Goal: Obtain resource: Download file/media

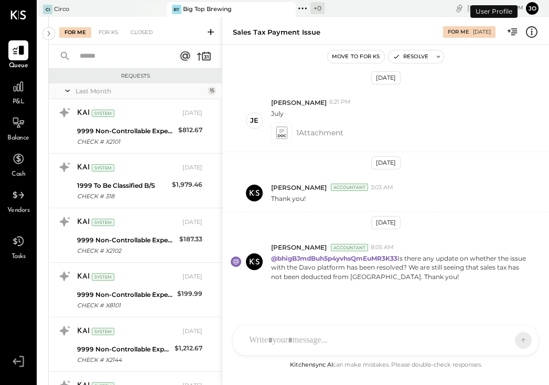
scroll to position [662, 0]
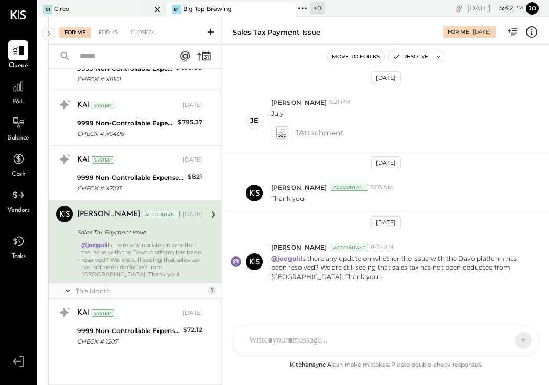
click at [62, 10] on div "Circo" at bounding box center [61, 9] width 15 height 8
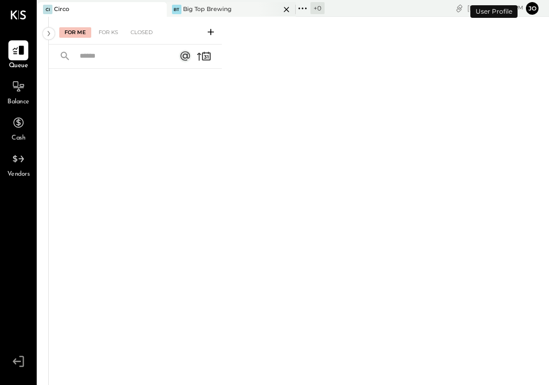
click at [190, 8] on div "Big Top Brewing" at bounding box center [207, 9] width 49 height 8
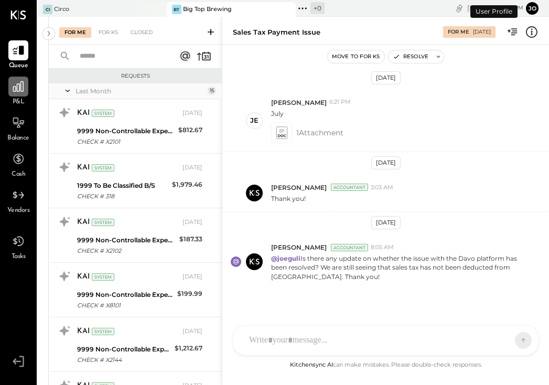
scroll to position [662, 0]
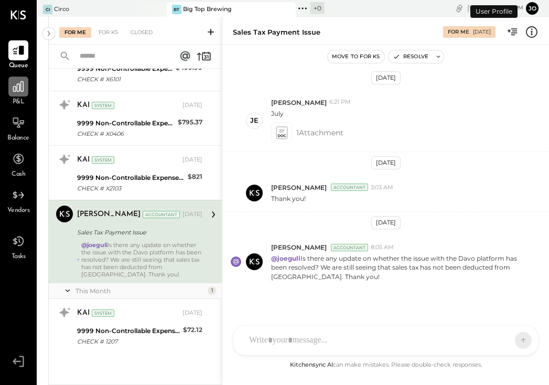
click at [14, 92] on icon at bounding box center [19, 87] width 14 height 14
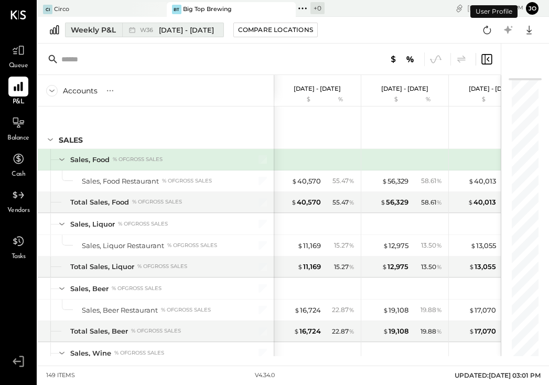
click at [104, 31] on div "Weekly P&L" at bounding box center [93, 30] width 45 height 10
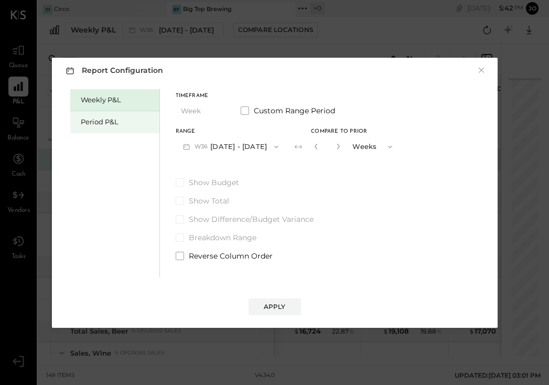
click at [97, 120] on div "Period P&L" at bounding box center [117, 122] width 73 height 10
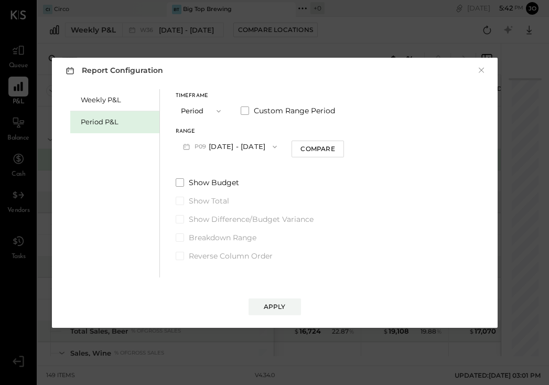
click at [195, 145] on span "P09" at bounding box center [202, 147] width 15 height 8
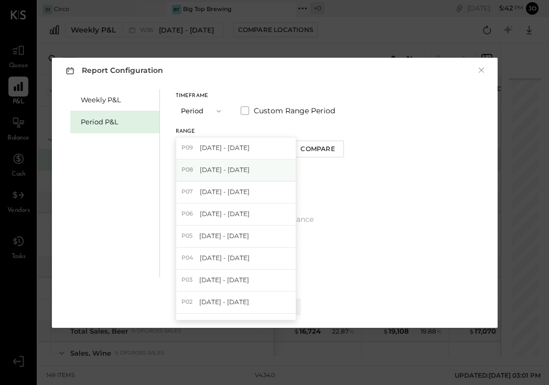
click at [195, 175] on div "P08 [DATE] - [DATE]" at bounding box center [236, 170] width 120 height 22
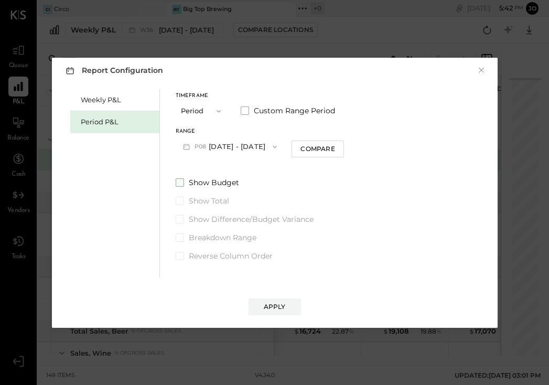
click at [181, 185] on span at bounding box center [180, 182] width 8 height 8
click at [246, 102] on div "Timeframe Period Custom Range Period" at bounding box center [260, 106] width 169 height 27
click at [243, 111] on span at bounding box center [245, 110] width 8 height 8
click at [219, 145] on button "P08 Jul 30 - Aug 26, 2025" at bounding box center [230, 146] width 109 height 19
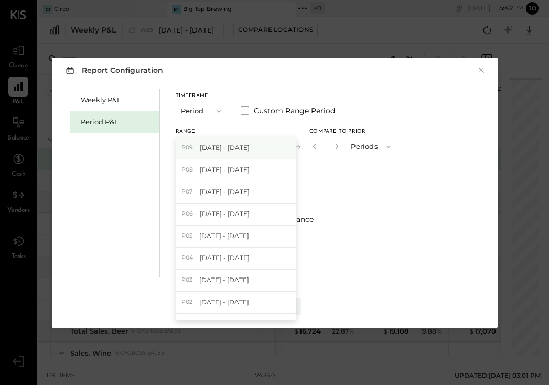
click at [218, 146] on span "[DATE] - [DATE]" at bounding box center [225, 147] width 50 height 9
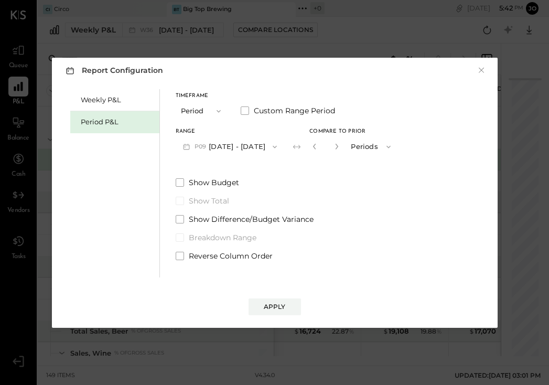
click at [218, 146] on button "P09 [DATE] - [DATE]" at bounding box center [230, 146] width 109 height 19
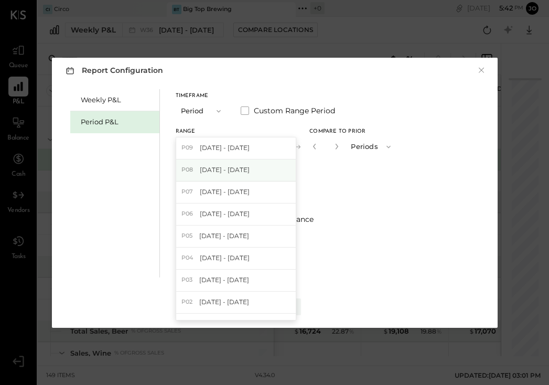
click at [214, 178] on div "P08 [DATE] - [DATE]" at bounding box center [236, 170] width 120 height 22
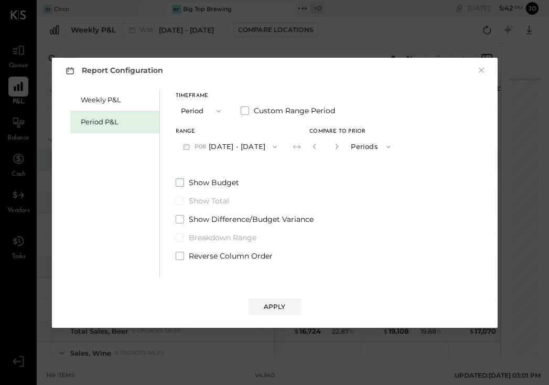
click at [176, 183] on span at bounding box center [180, 182] width 8 height 8
click at [177, 219] on span at bounding box center [180, 219] width 8 height 8
click at [241, 116] on div "Timeframe Period Custom Range Period" at bounding box center [287, 106] width 223 height 27
click at [185, 201] on label "Show Total" at bounding box center [287, 201] width 223 height 10
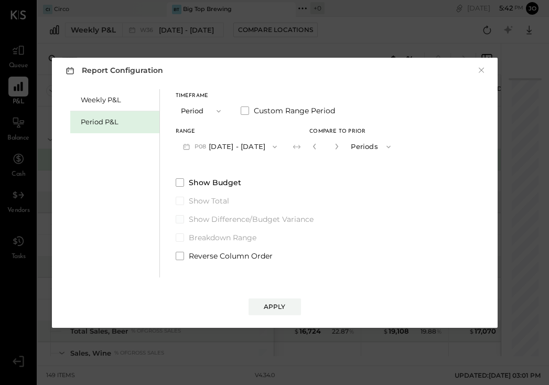
click at [182, 217] on span at bounding box center [180, 219] width 8 height 8
click at [220, 166] on div "Timeframe Period Custom Range Period Range P08 Jul 30 - Aug 26, 2025 Compare to…" at bounding box center [287, 175] width 223 height 172
click at [218, 154] on button "P08 Jul 30 - Aug 26, 2025" at bounding box center [230, 146] width 109 height 19
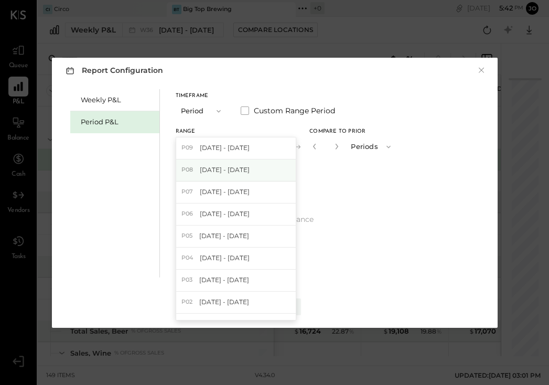
click at [212, 166] on span "[DATE] - [DATE]" at bounding box center [225, 169] width 50 height 9
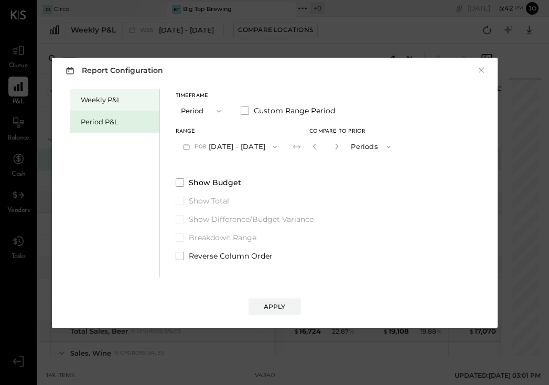
click at [115, 104] on div "Weekly P&L" at bounding box center [117, 100] width 73 height 10
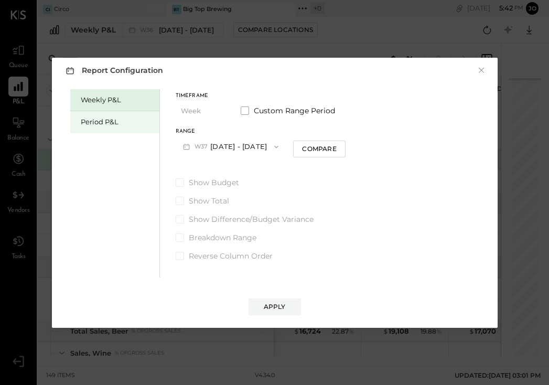
click at [113, 125] on div "Period P&L" at bounding box center [117, 122] width 73 height 10
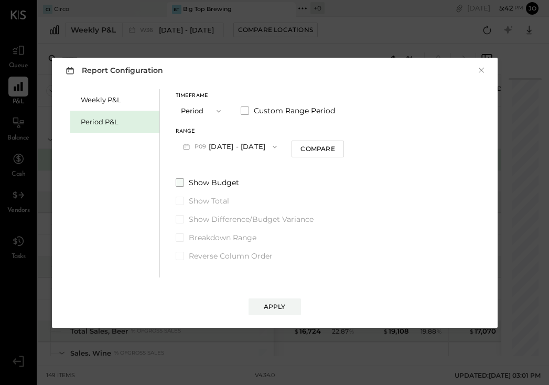
click at [181, 182] on span at bounding box center [180, 182] width 8 height 8
click at [185, 216] on label "Show Difference/Budget Variance" at bounding box center [260, 219] width 169 height 10
click at [271, 308] on div "Apply" at bounding box center [275, 306] width 22 height 9
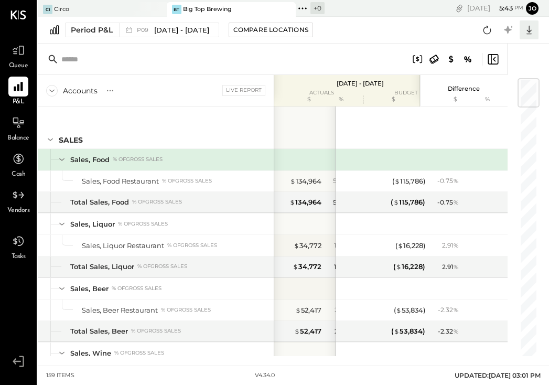
click at [527, 34] on icon at bounding box center [528, 30] width 5 height 9
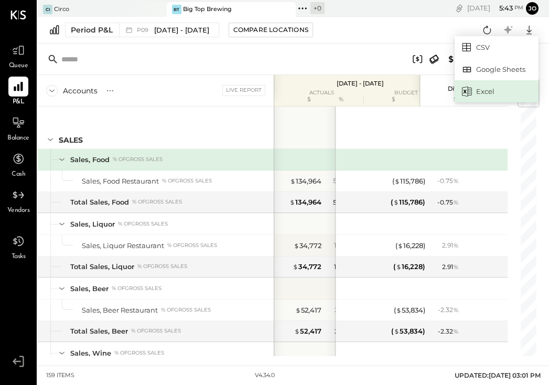
click at [496, 88] on div "Excel" at bounding box center [497, 91] width 84 height 22
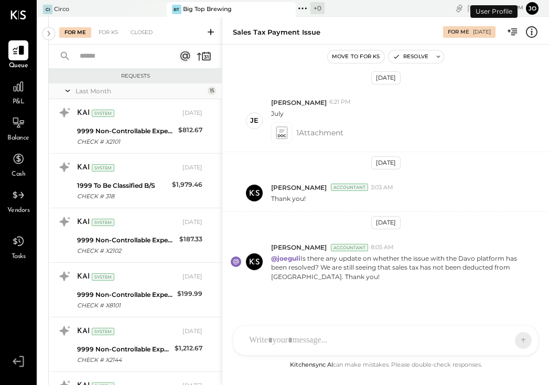
scroll to position [662, 0]
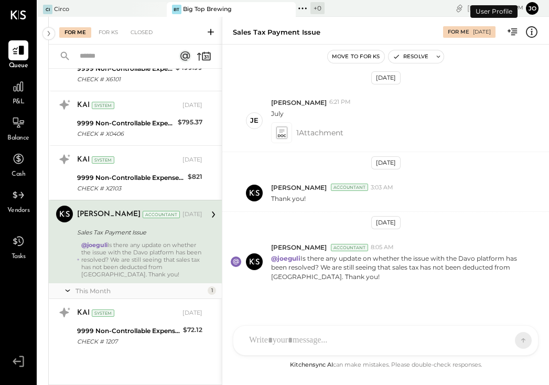
click at [187, 9] on div "Big Top Brewing" at bounding box center [207, 9] width 49 height 8
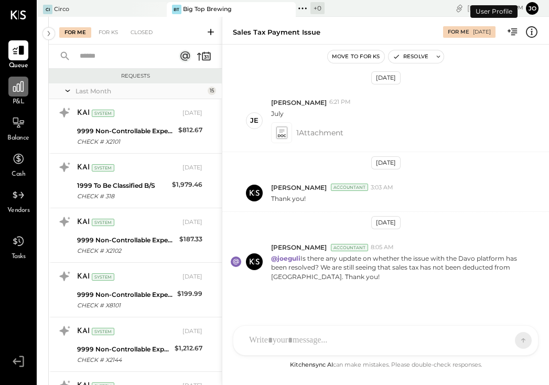
scroll to position [662, 0]
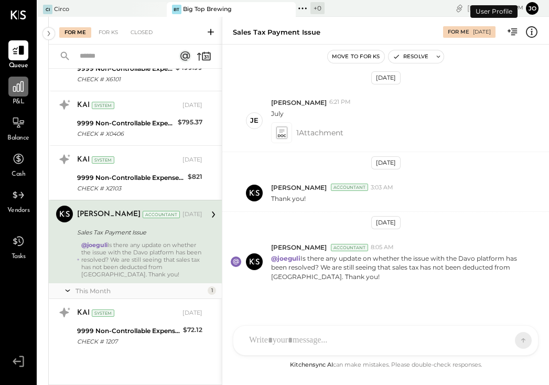
click at [15, 89] on icon at bounding box center [19, 87] width 14 height 14
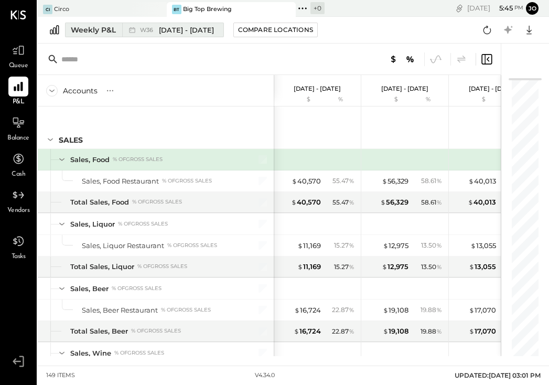
click at [99, 33] on div "Weekly P&L" at bounding box center [93, 30] width 45 height 10
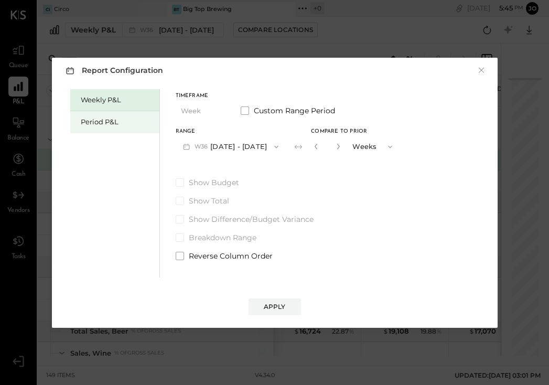
click at [95, 121] on div "Period P&L" at bounding box center [117, 122] width 73 height 10
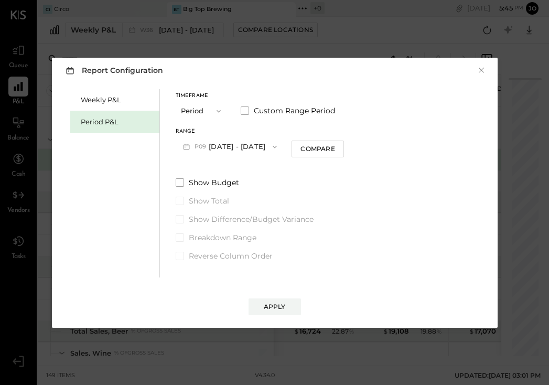
click at [200, 146] on span "P09" at bounding box center [202, 147] width 15 height 8
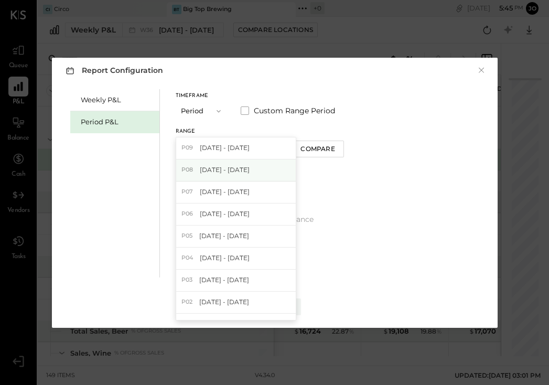
click at [188, 175] on div "P08 [DATE] - [DATE]" at bounding box center [236, 170] width 120 height 22
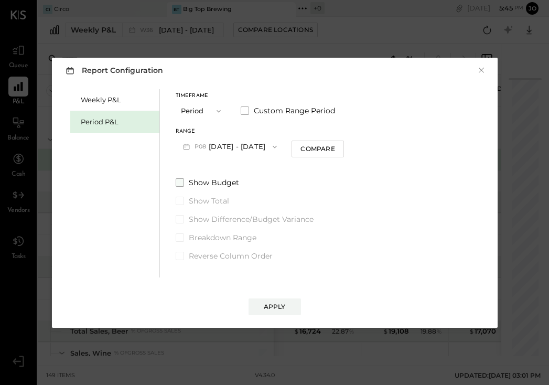
click at [177, 181] on span at bounding box center [180, 182] width 8 height 8
click at [182, 224] on div "Show Budget Show Total Show Difference/Budget Variance Breakdown Range Reverse …" at bounding box center [260, 219] width 169 height 84
click at [181, 221] on span at bounding box center [180, 219] width 8 height 8
click at [261, 303] on button "Apply" at bounding box center [275, 306] width 52 height 17
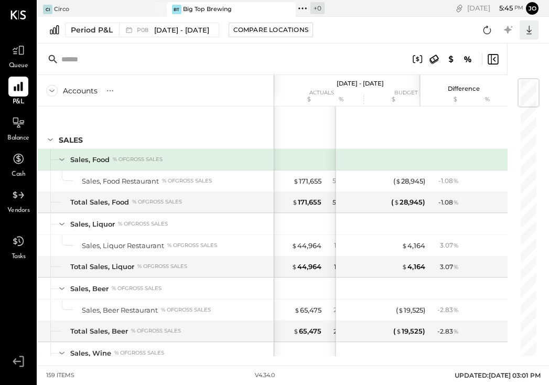
click at [533, 29] on icon at bounding box center [529, 30] width 14 height 14
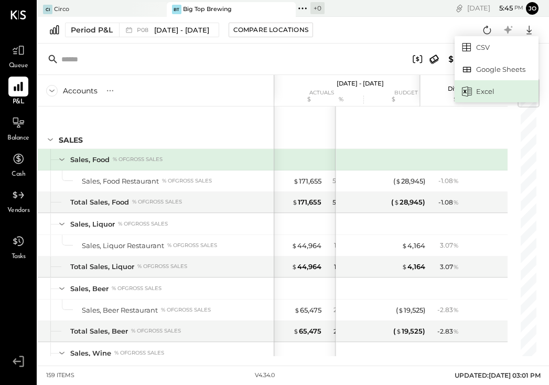
click at [478, 90] on div "Excel" at bounding box center [497, 91] width 84 height 22
